Goal: Check status

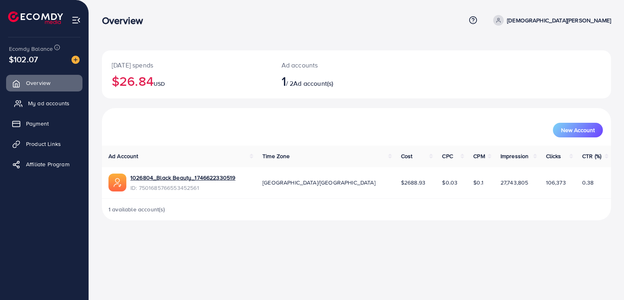
click at [36, 108] on link "My ad accounts" at bounding box center [44, 103] width 76 height 16
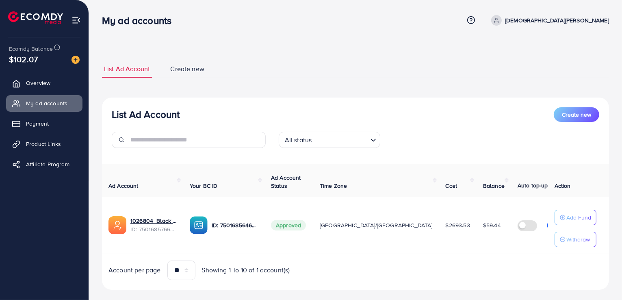
click at [461, 64] on ul "List Ad Account Create new" at bounding box center [355, 69] width 507 height 18
click at [440, 48] on div "List Ad Account Create new List Ad Account Create new All status Loading... Ad …" at bounding box center [355, 156] width 533 height 312
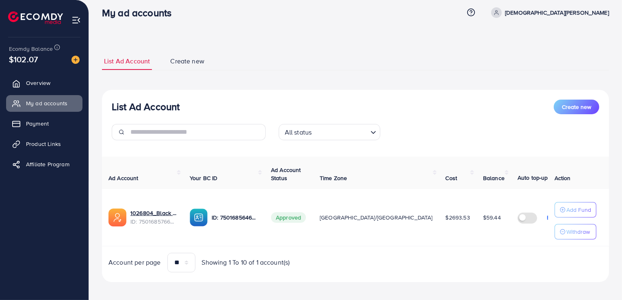
scroll to position [12, 0]
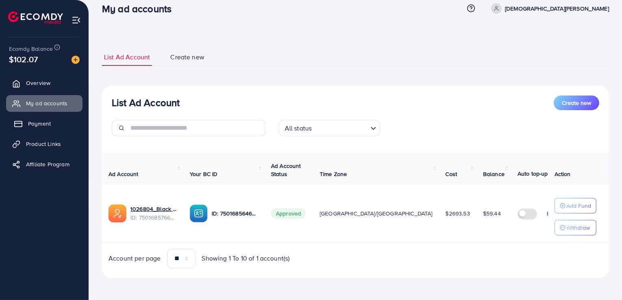
click at [58, 127] on link "Payment" at bounding box center [44, 123] width 76 height 16
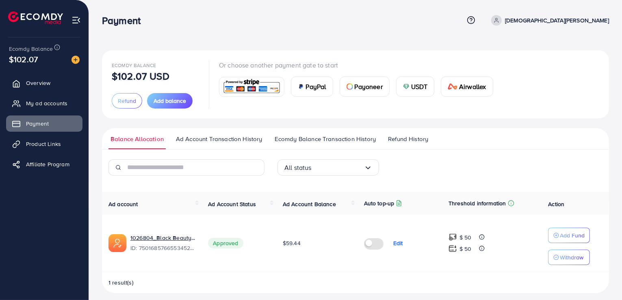
click at [357, 137] on span "Ecomdy Balance Transaction History" at bounding box center [325, 138] width 101 height 9
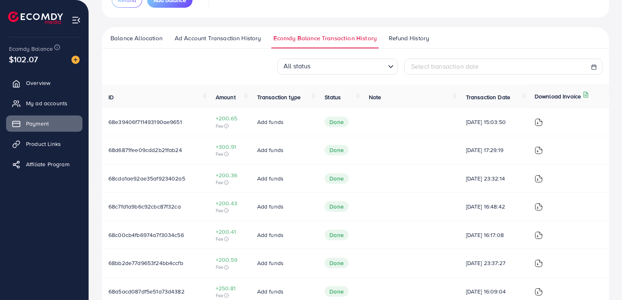
scroll to position [81, 0]
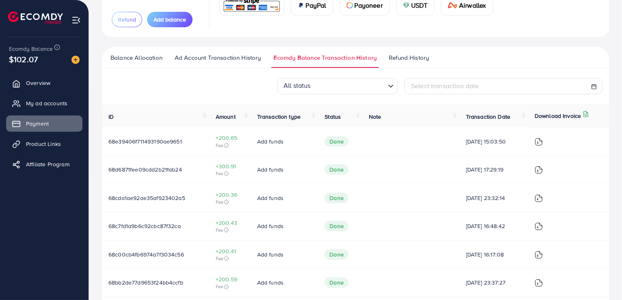
click at [227, 56] on span "Ad Account Transaction History" at bounding box center [218, 57] width 87 height 9
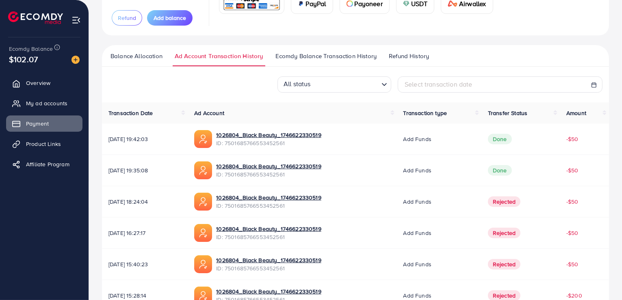
scroll to position [97, 0]
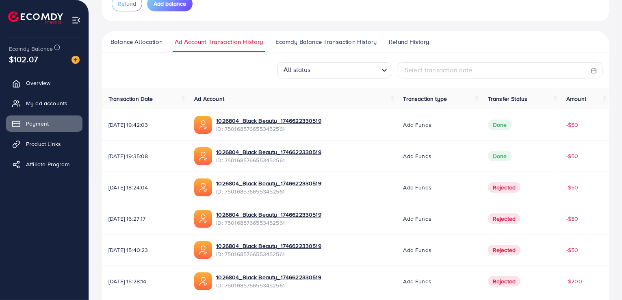
drag, startPoint x: 144, startPoint y: 155, endPoint x: 167, endPoint y: 156, distance: 22.8
click at [167, 156] on span "[DATE] 19:35:08" at bounding box center [144, 156] width 73 height 8
click at [157, 153] on span "[DATE] 19:35:08" at bounding box center [144, 156] width 73 height 8
drag, startPoint x: 144, startPoint y: 185, endPoint x: 161, endPoint y: 186, distance: 17.1
click at [161, 186] on span "[DATE] 18:24:04" at bounding box center [144, 187] width 73 height 8
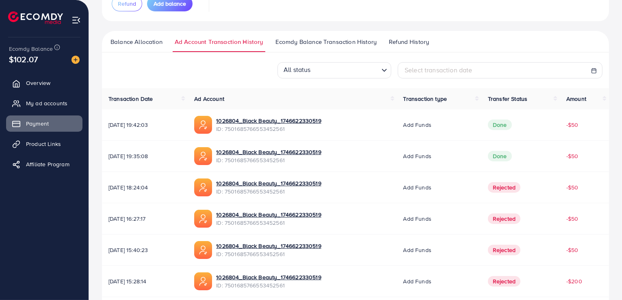
click at [151, 188] on span "[DATE] 18:24:04" at bounding box center [144, 187] width 73 height 8
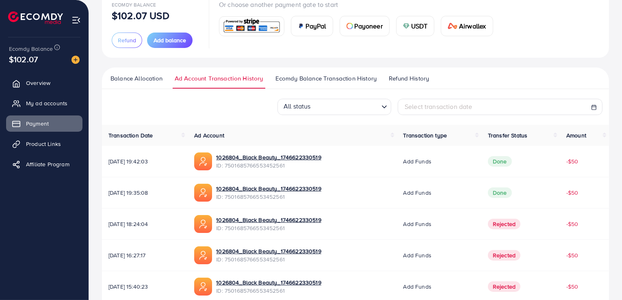
scroll to position [0, 0]
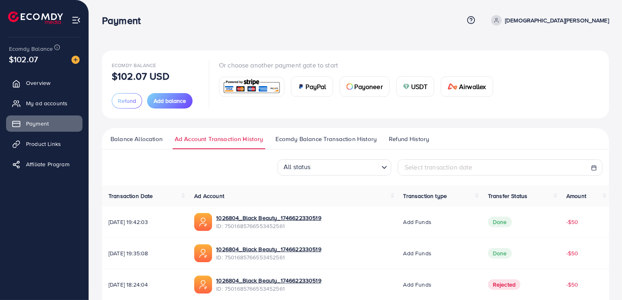
click at [143, 137] on span "Balance Allocation" at bounding box center [136, 138] width 52 height 9
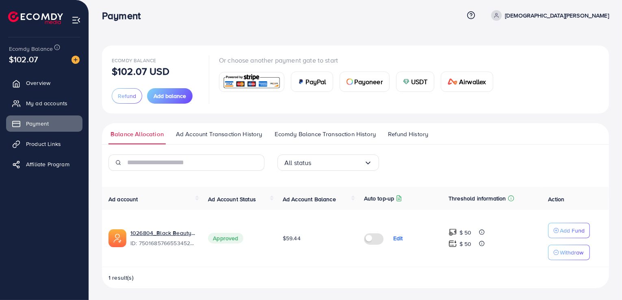
scroll to position [6, 0]
